Goal: Transaction & Acquisition: Obtain resource

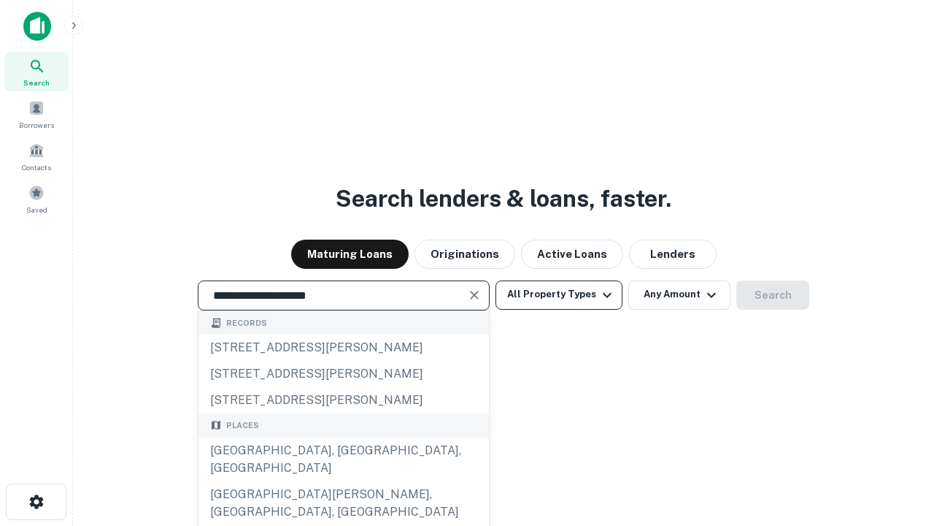
click at [343, 481] on div "[GEOGRAPHIC_DATA], [GEOGRAPHIC_DATA], [GEOGRAPHIC_DATA]" at bounding box center [344, 459] width 291 height 44
click at [559, 294] on button "All Property Types" at bounding box center [559, 294] width 127 height 29
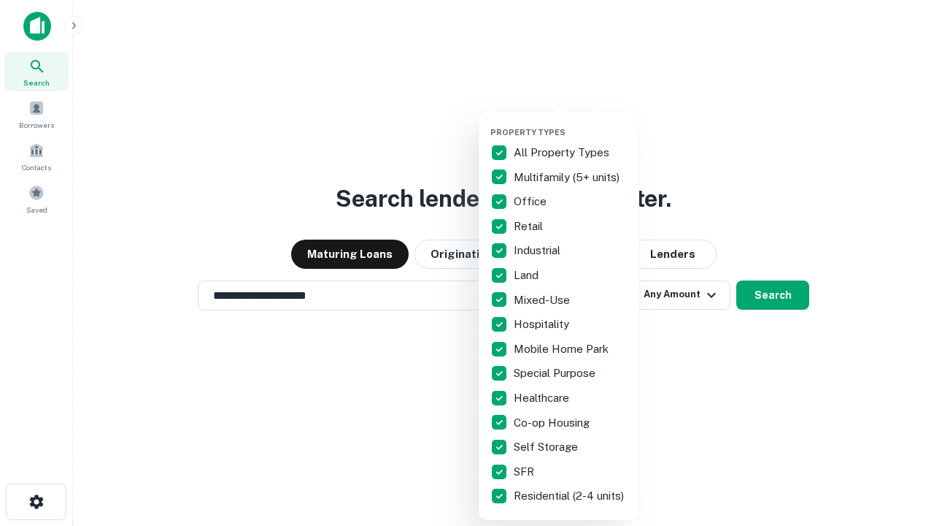
type input "**********"
click at [571, 123] on button "button" at bounding box center [571, 123] width 161 height 1
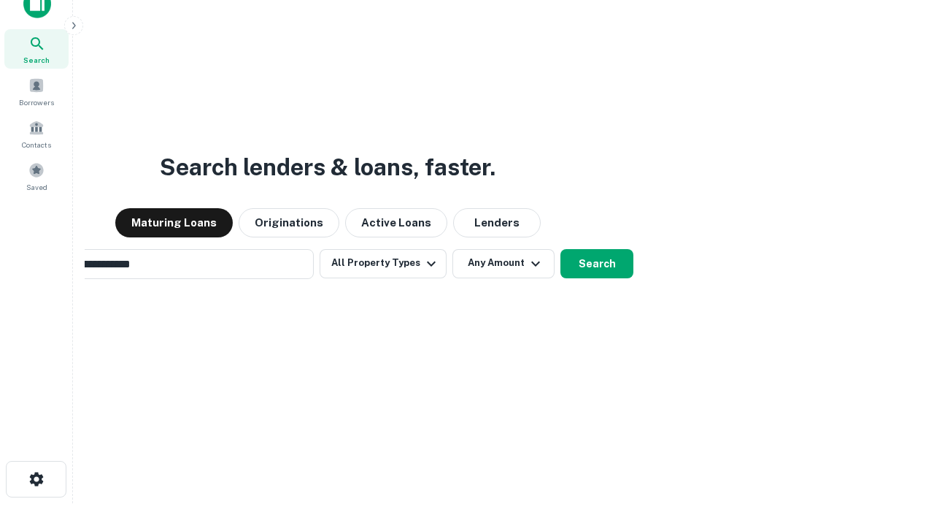
scroll to position [105, 413]
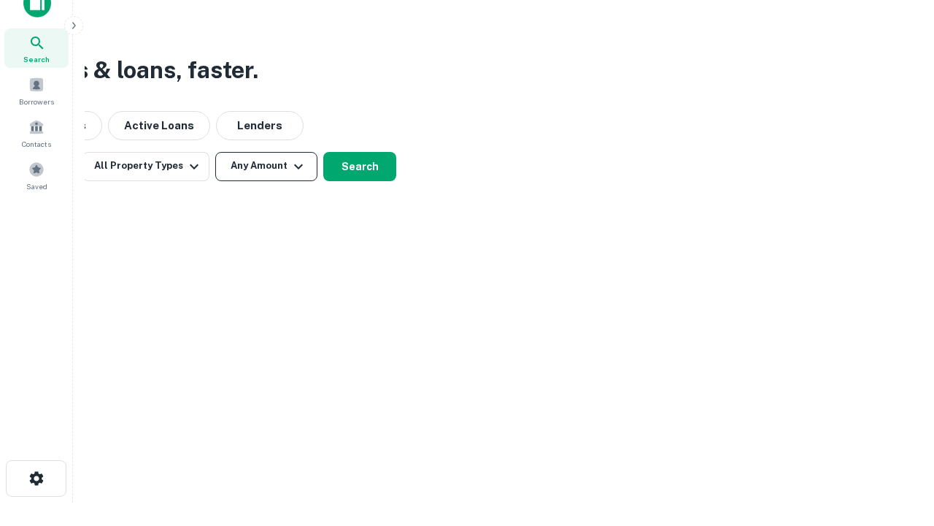
click at [266, 166] on button "Any Amount" at bounding box center [266, 166] width 102 height 29
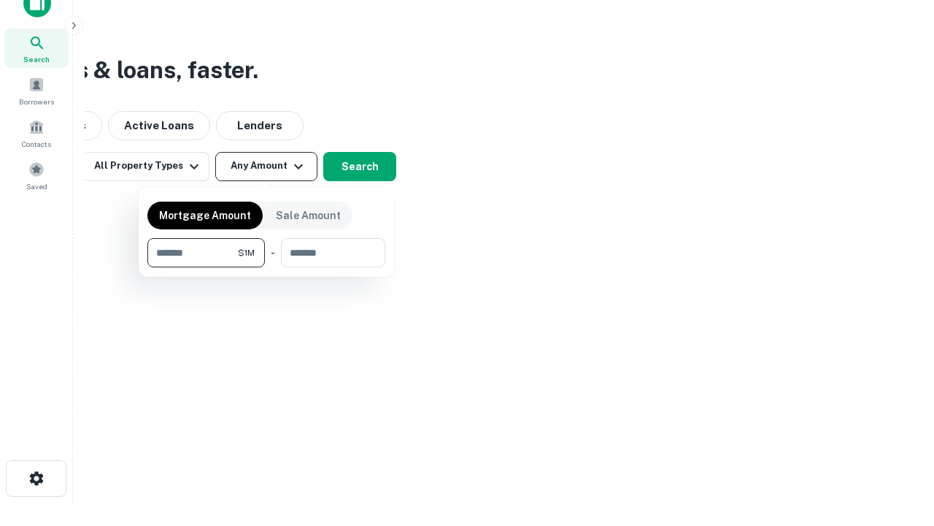
type input "*******"
click at [266, 267] on button "button" at bounding box center [266, 267] width 238 height 1
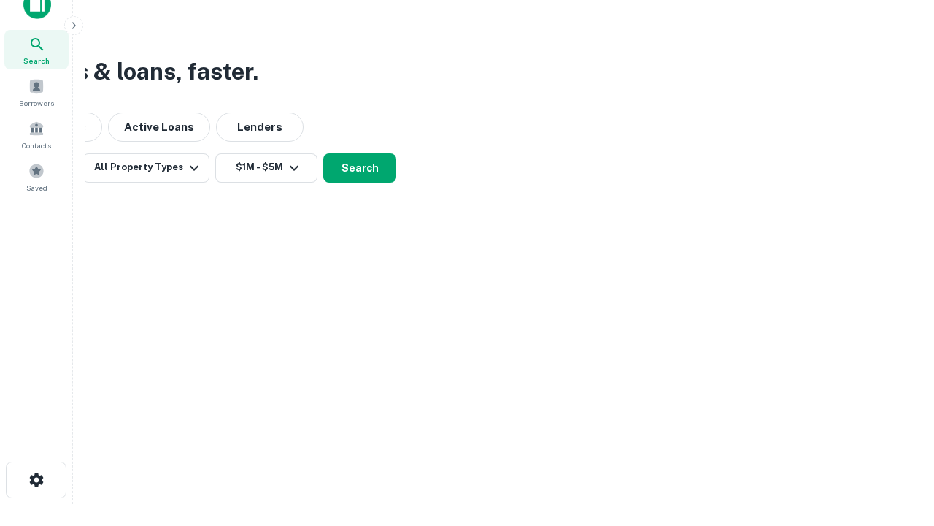
scroll to position [9, 269]
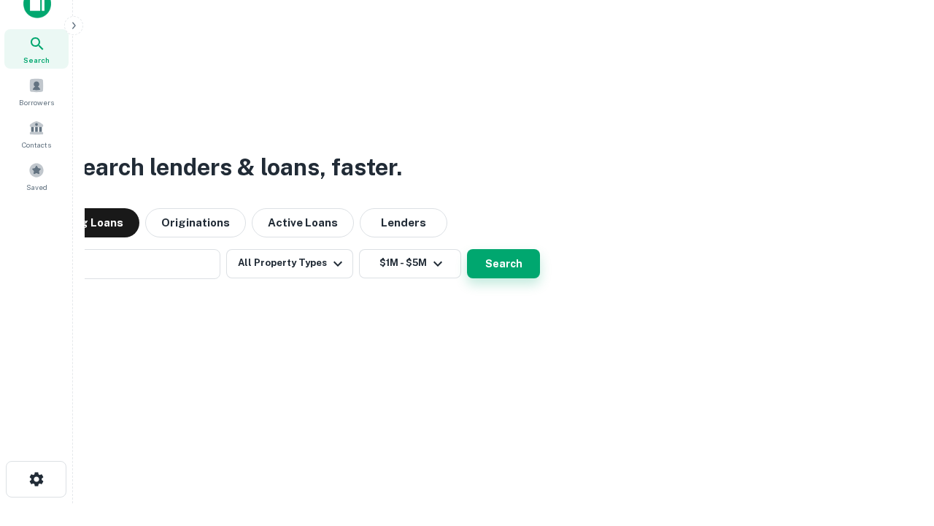
click at [467, 249] on button "Search" at bounding box center [503, 263] width 73 height 29
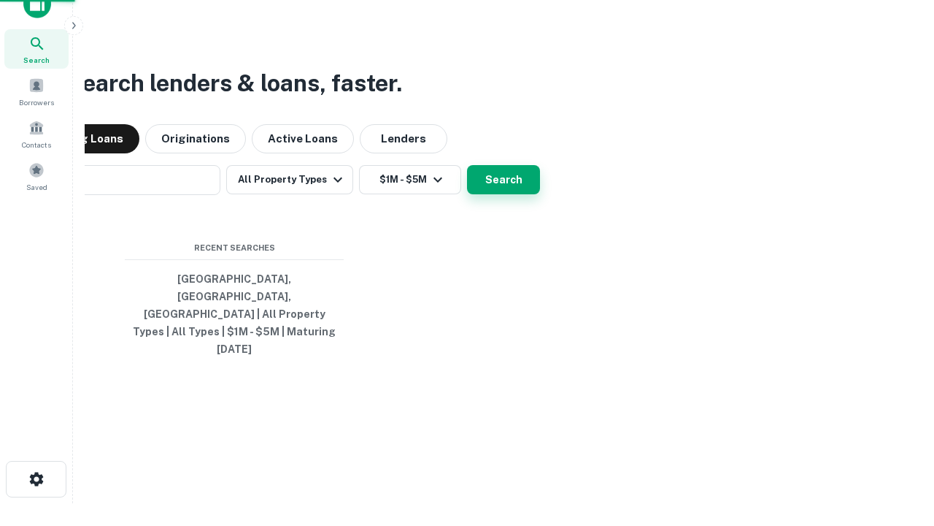
scroll to position [39, 413]
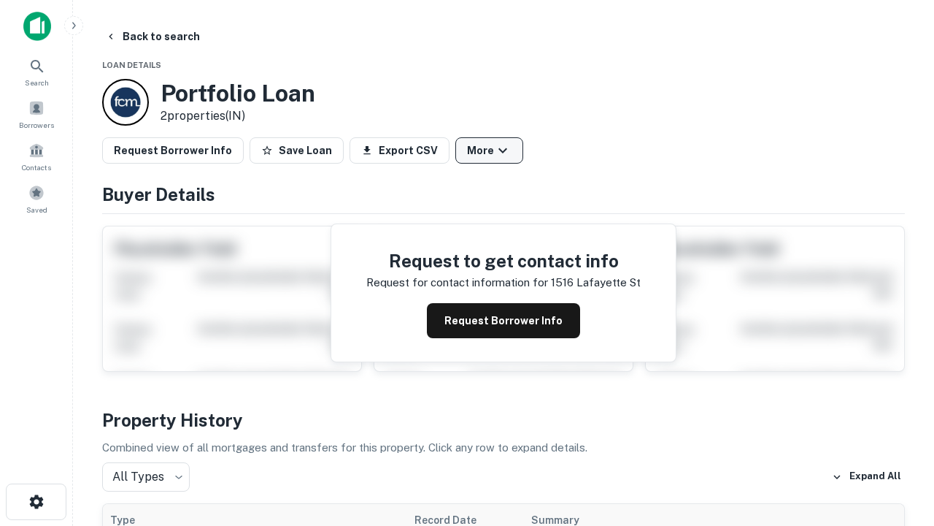
click at [489, 150] on button "More" at bounding box center [490, 150] width 68 height 26
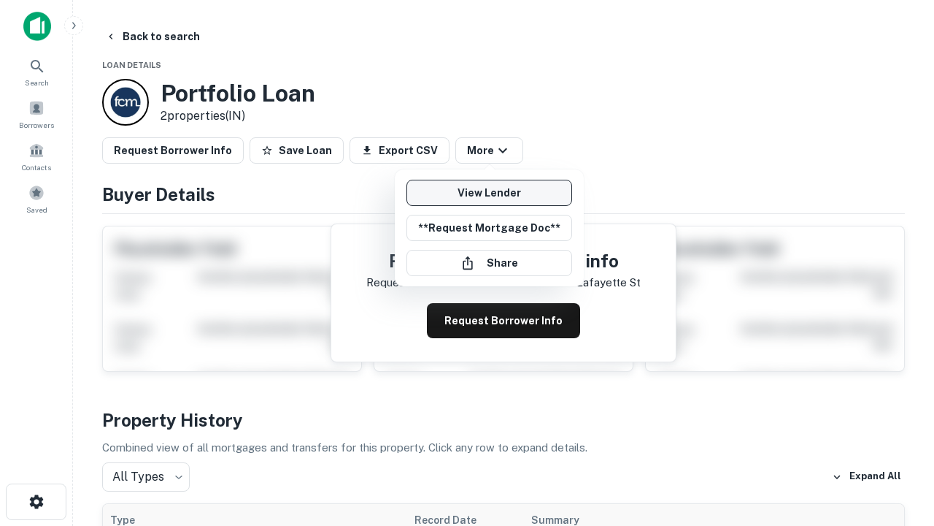
click at [489, 193] on link "View Lender" at bounding box center [490, 193] width 166 height 26
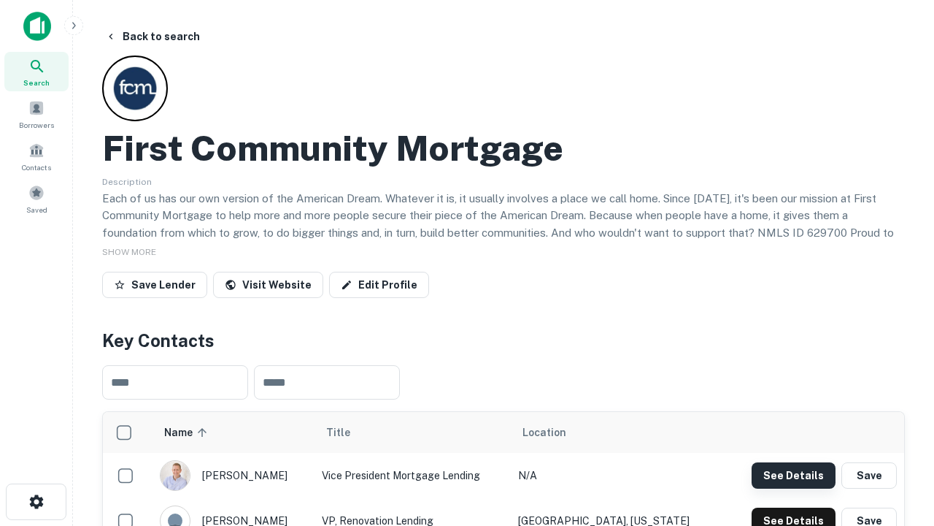
click at [793, 474] on button "See Details" at bounding box center [794, 475] width 84 height 26
click at [36, 502] on icon "button" at bounding box center [37, 502] width 18 height 18
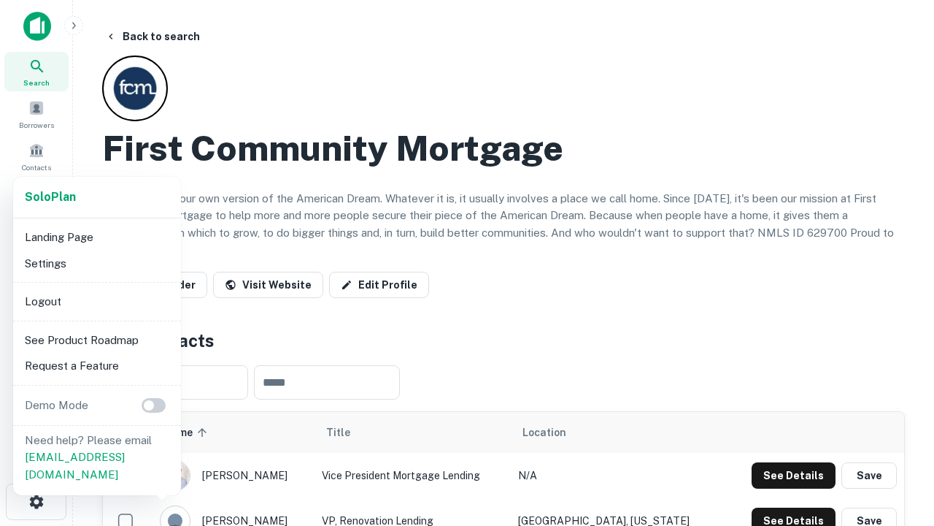
click at [96, 301] on li "Logout" at bounding box center [97, 301] width 156 height 26
